Goal: Obtain resource: Download file/media

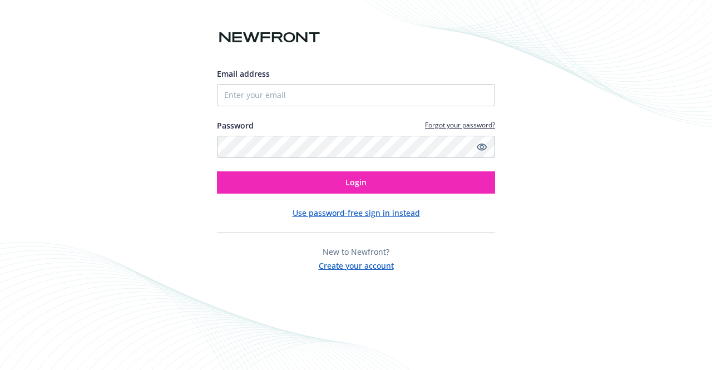
click at [299, 108] on div "Email address Password Forgot your password? Login" at bounding box center [356, 131] width 278 height 126
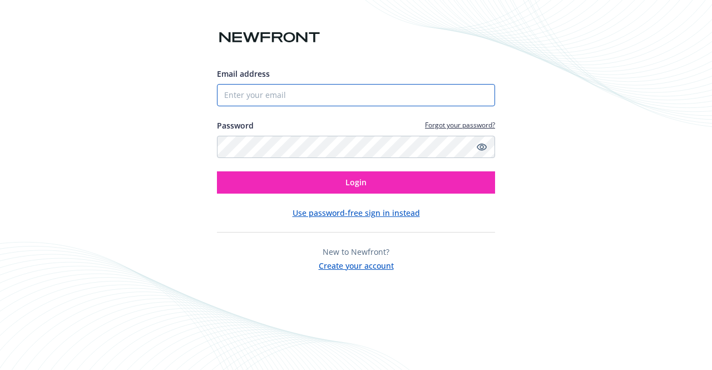
click at [299, 95] on input "Email address" at bounding box center [356, 95] width 278 height 22
type input "[PERSON_NAME][EMAIL_ADDRESS][PERSON_NAME][DOMAIN_NAME]"
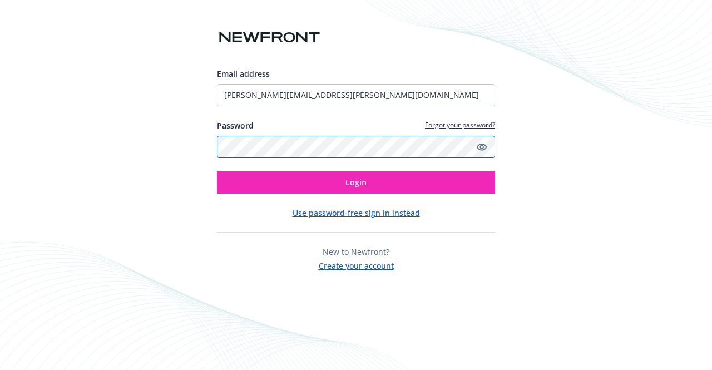
click at [217, 171] on button "Login" at bounding box center [356, 182] width 278 height 22
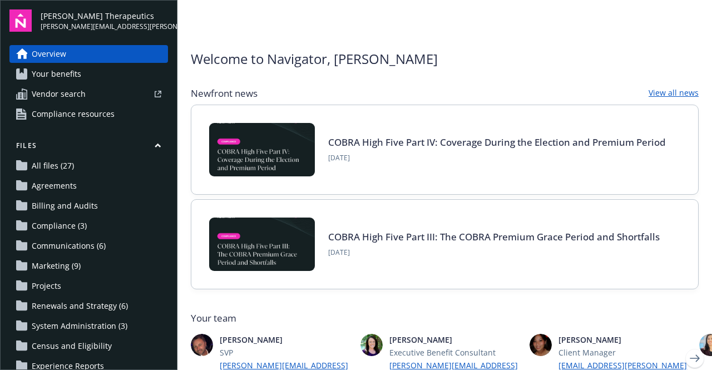
click at [60, 174] on span "All files (27)" at bounding box center [53, 166] width 42 height 18
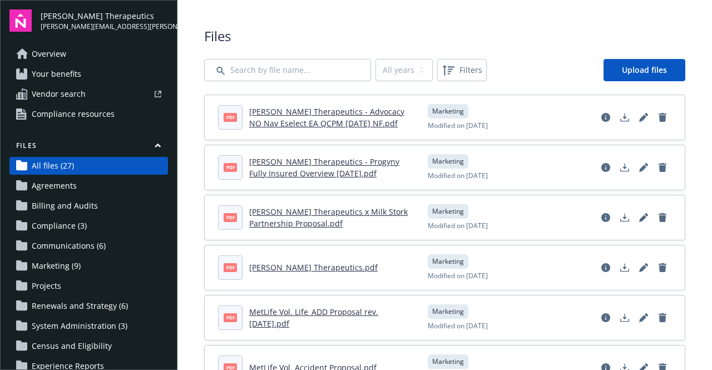
click at [333, 124] on link "[PERSON_NAME] Therapeutics - Advocacy NO Nav Eselect EA QCPM [DATE] NF.pdf" at bounding box center [326, 117] width 155 height 22
click at [309, 124] on link "[PERSON_NAME] Therapeutics - Advocacy NO Nav Eselect EA QCPM [DATE] NF.pdf" at bounding box center [326, 117] width 155 height 22
